Goal: Information Seeking & Learning: Learn about a topic

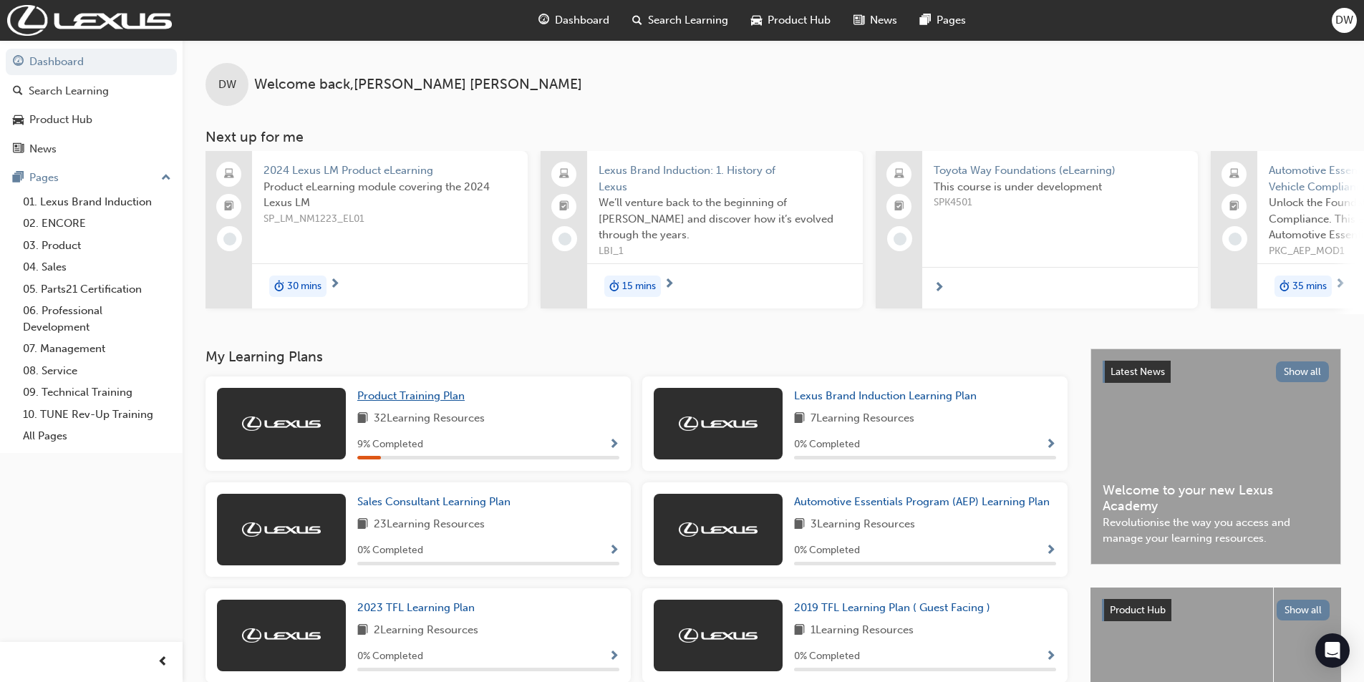
click at [431, 402] on span "Product Training Plan" at bounding box center [410, 396] width 107 height 13
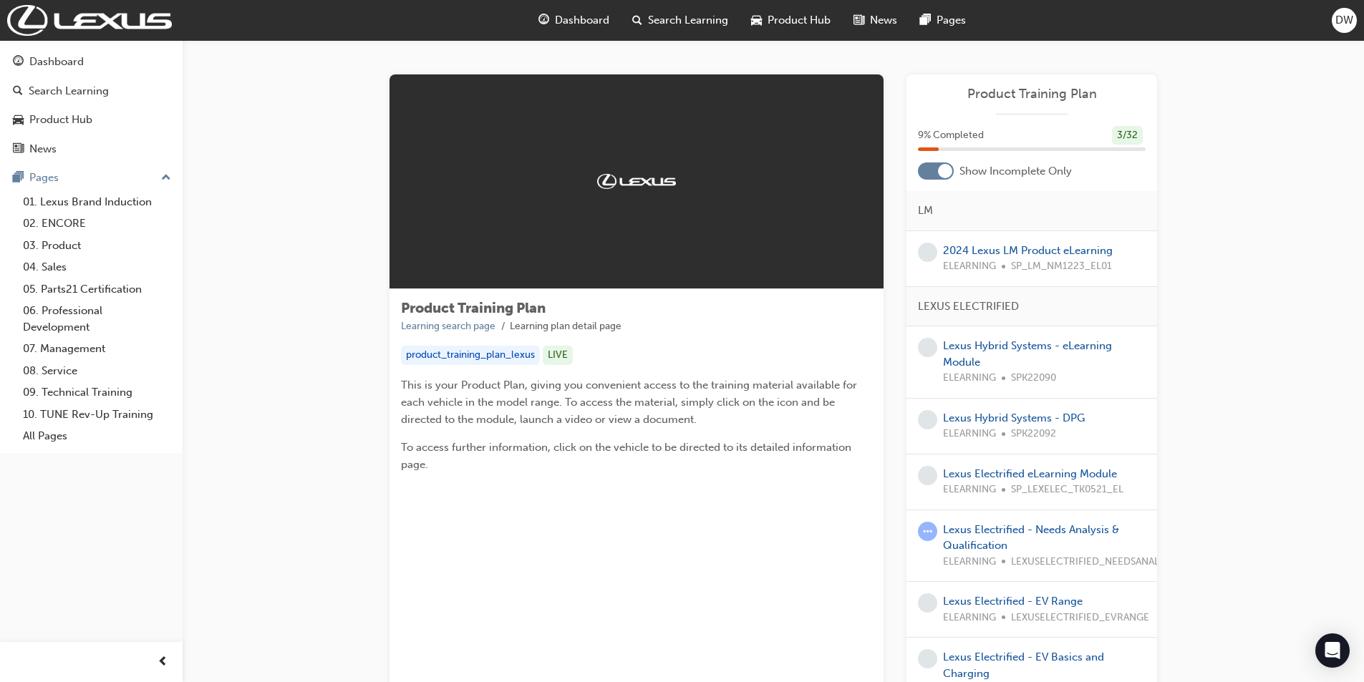
click at [927, 172] on div at bounding box center [936, 171] width 36 height 17
click at [991, 248] on link "2024 Lexus LM Product eLearning" at bounding box center [1028, 250] width 170 height 13
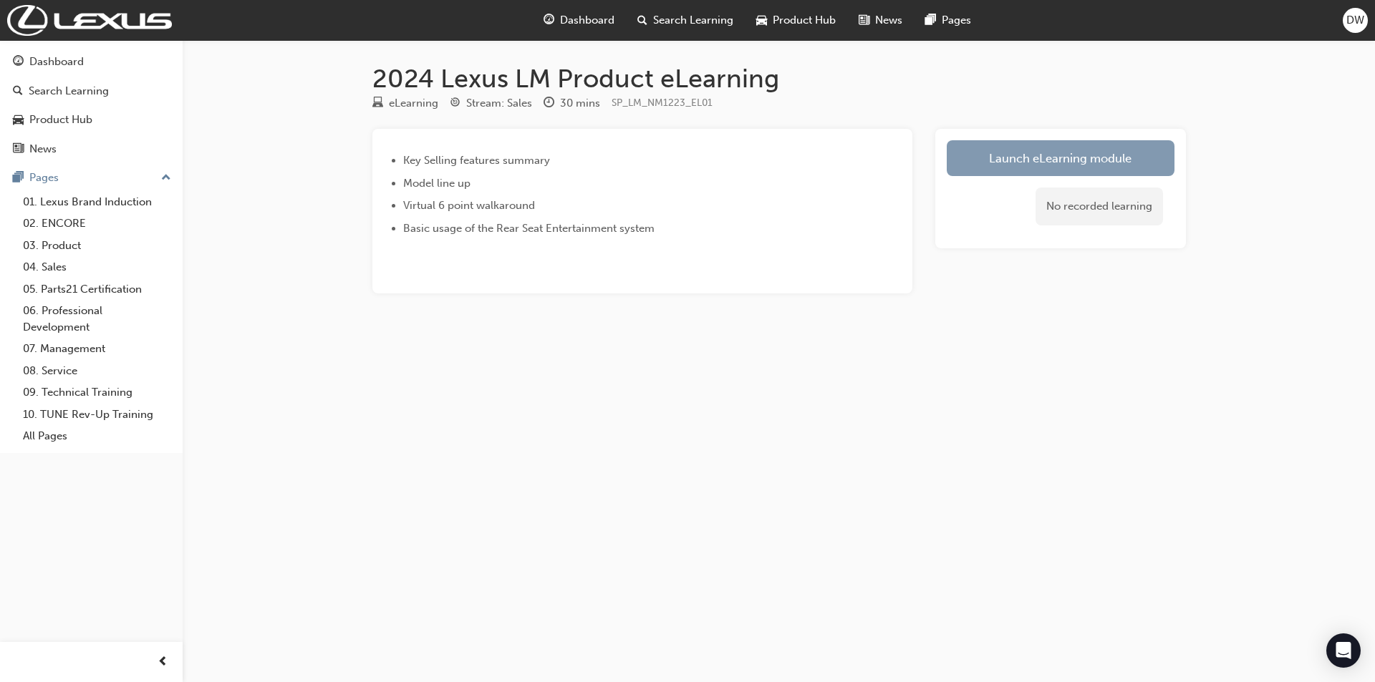
click at [1020, 164] on link "Launch eLearning module" at bounding box center [1061, 158] width 228 height 36
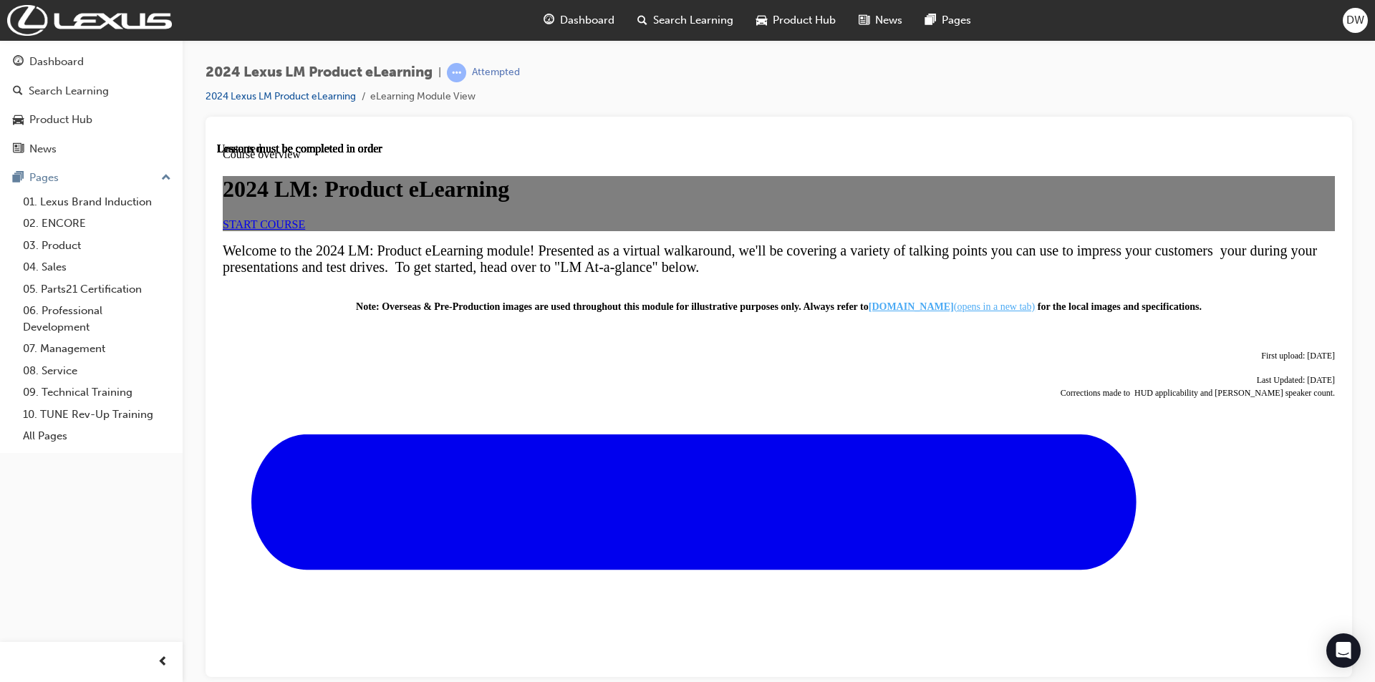
scroll to position [585, 0]
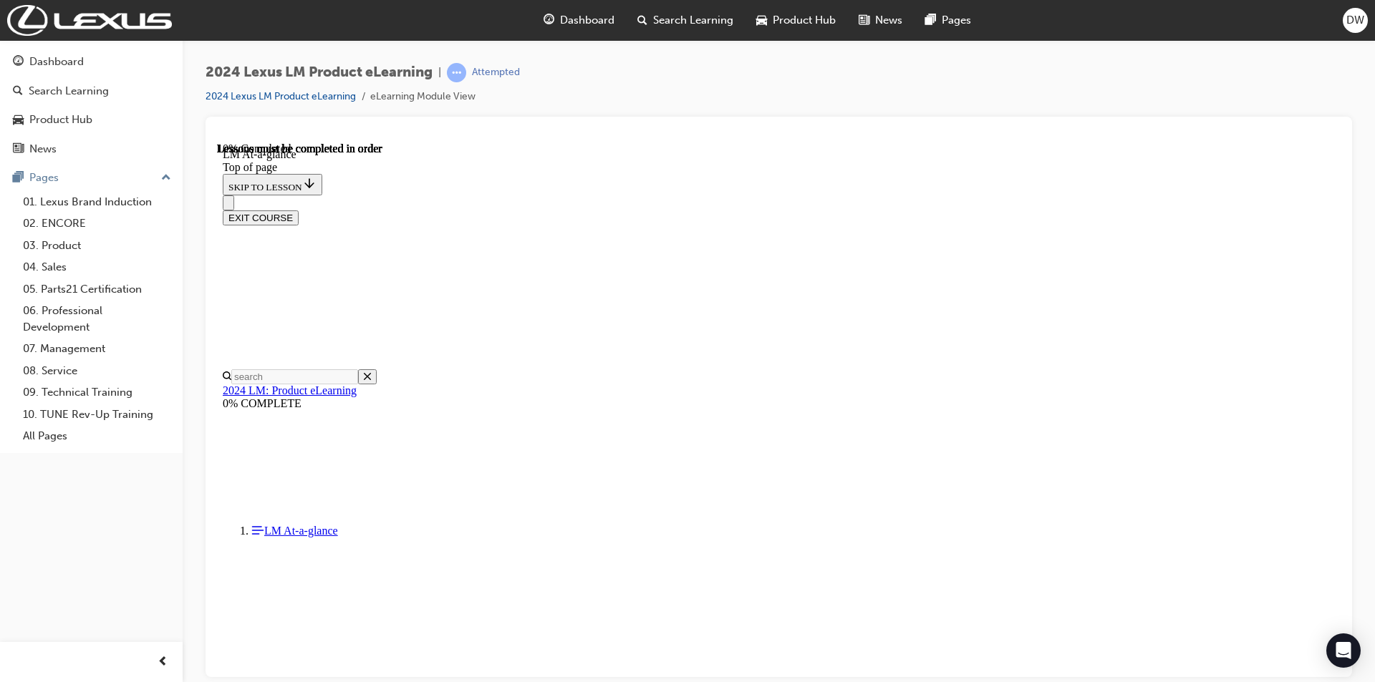
scroll to position [546, 0]
drag, startPoint x: 1259, startPoint y: 547, endPoint x: 1282, endPoint y: 551, distance: 22.5
